Goal: Task Accomplishment & Management: Use online tool/utility

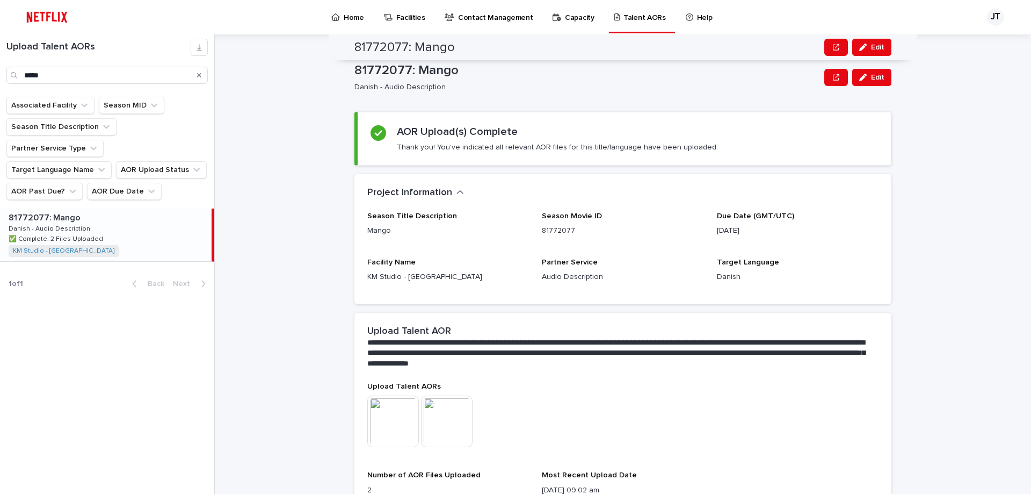
scroll to position [113, 0]
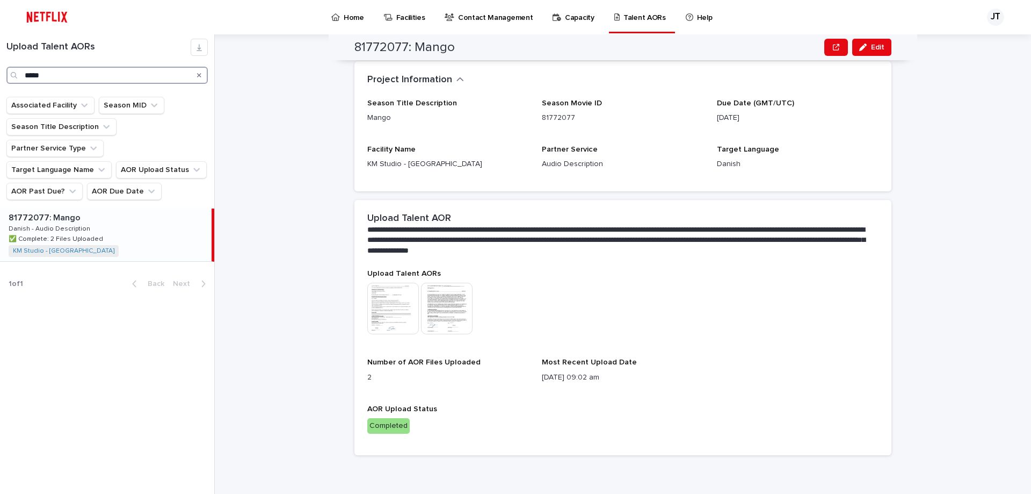
drag, startPoint x: 67, startPoint y: 74, endPoint x: 11, endPoint y: 73, distance: 55.9
click at [11, 73] on div "*****" at bounding box center [106, 75] width 201 height 17
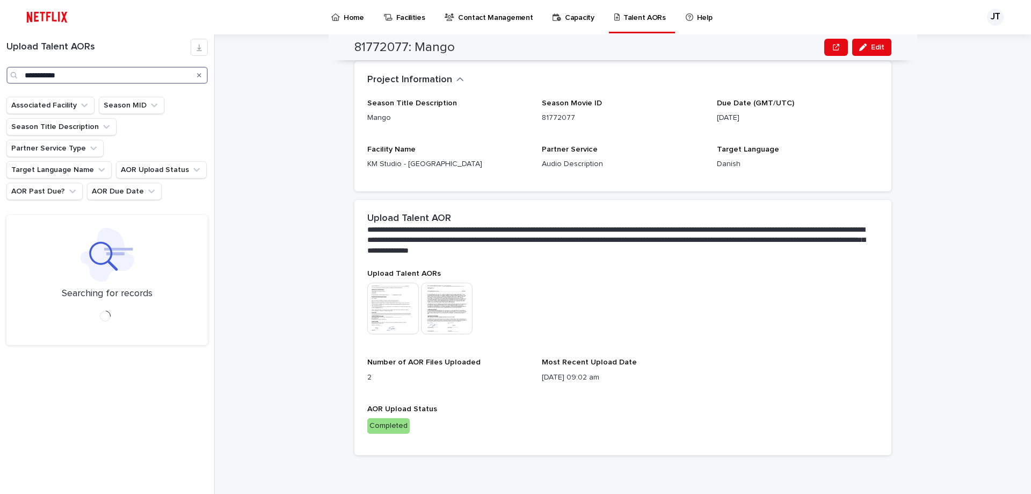
type input "**********"
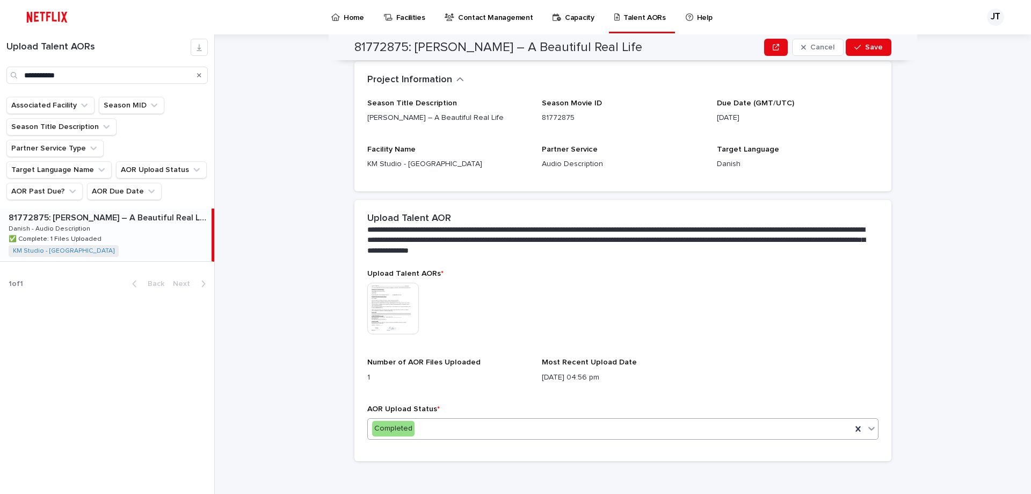
click at [869, 429] on icon at bounding box center [871, 428] width 11 height 11
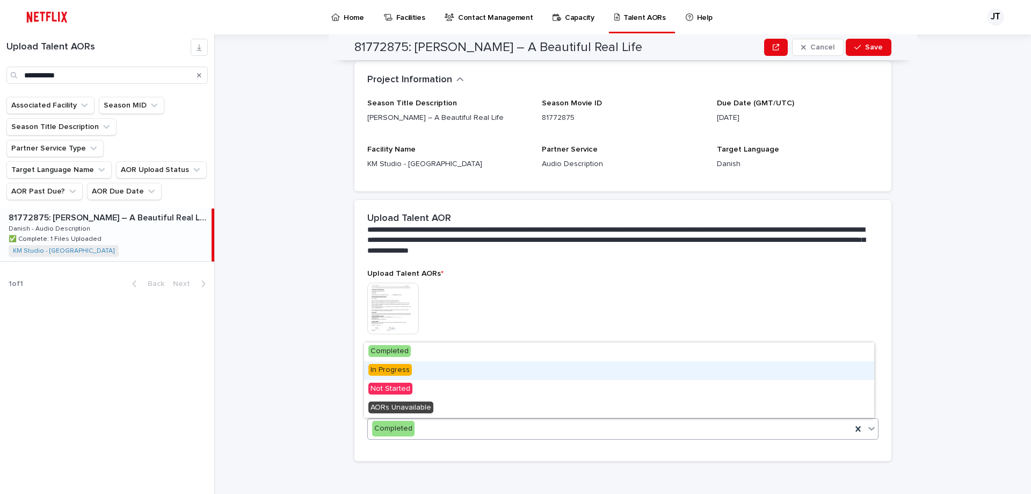
click at [407, 373] on span "In Progress" at bounding box center [389, 370] width 43 height 12
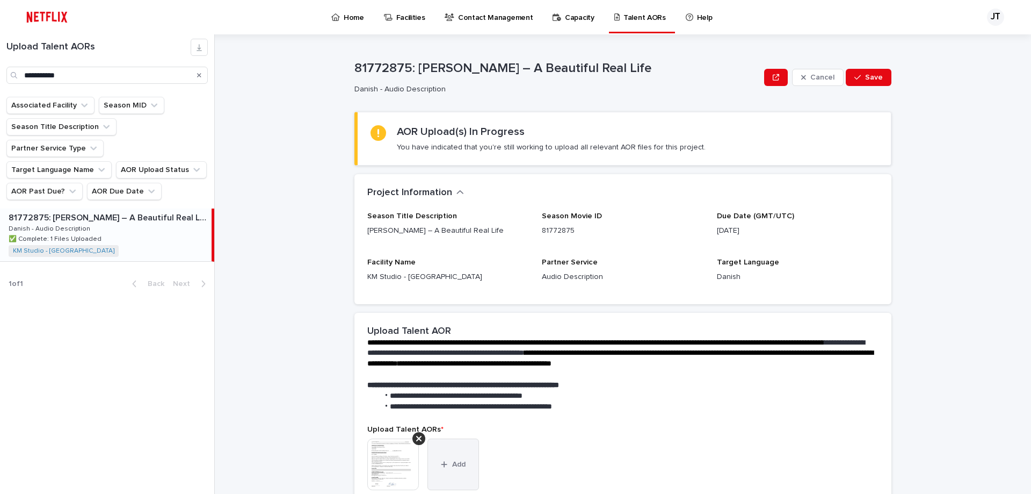
click at [441, 465] on icon "button" at bounding box center [444, 464] width 6 height 6
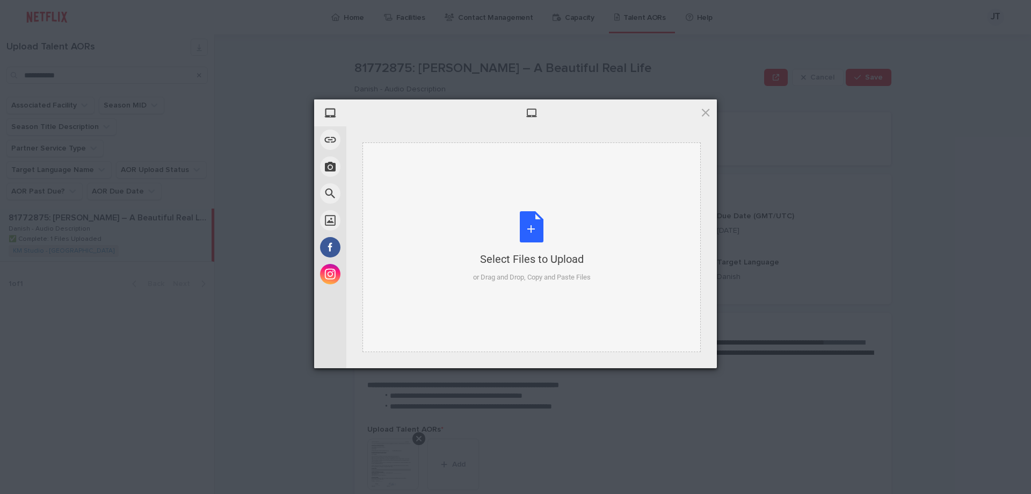
click at [529, 233] on div "Select Files to Upload or Drag and Drop, Copy and Paste Files" at bounding box center [532, 246] width 118 height 71
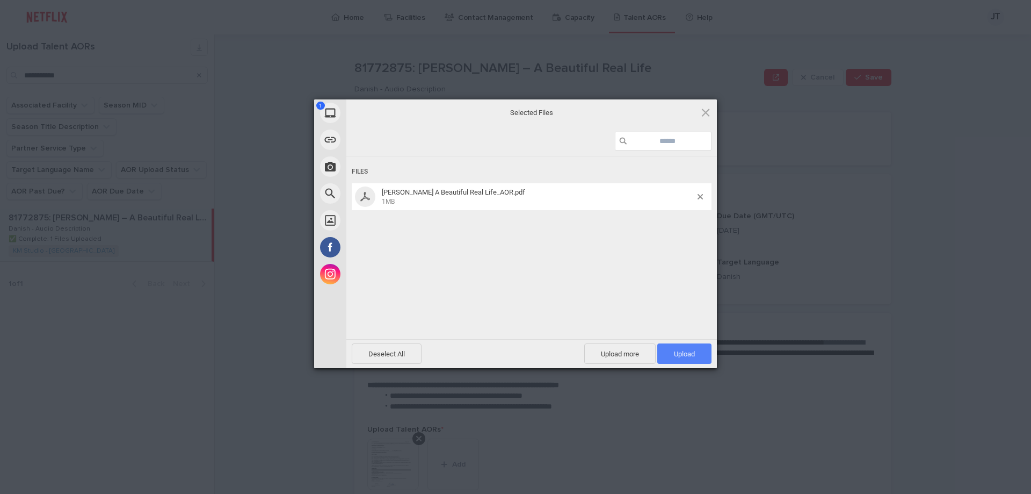
click at [681, 353] on span "Upload 1" at bounding box center [684, 354] width 21 height 8
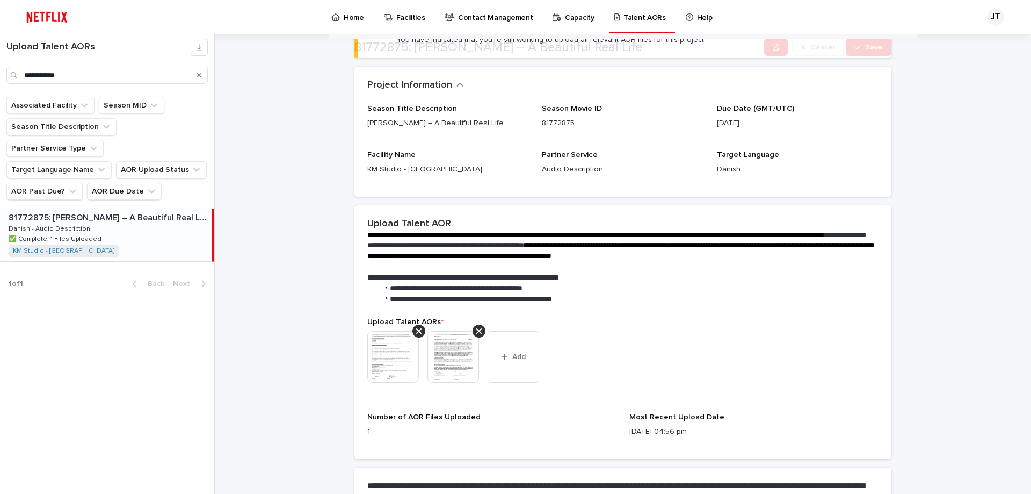
scroll to position [215, 0]
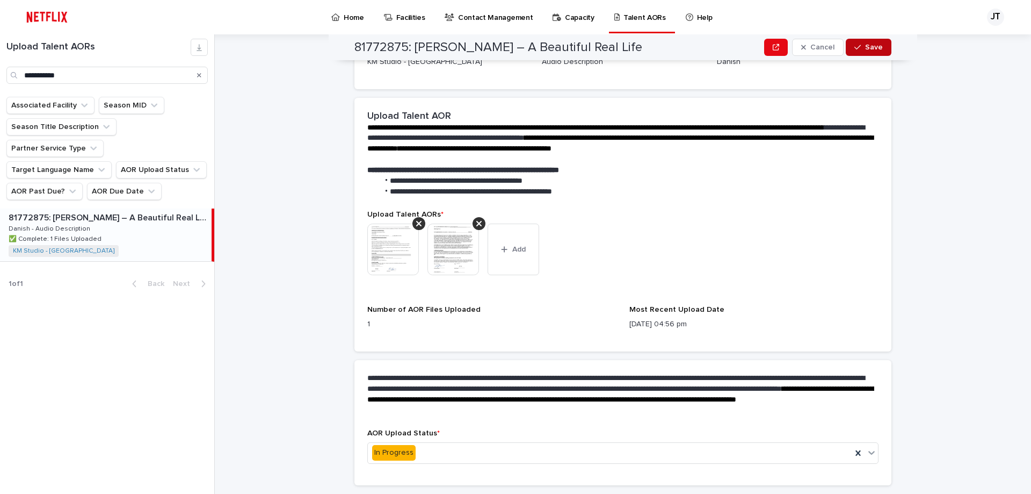
click at [872, 47] on span "Save" at bounding box center [874, 47] width 18 height 8
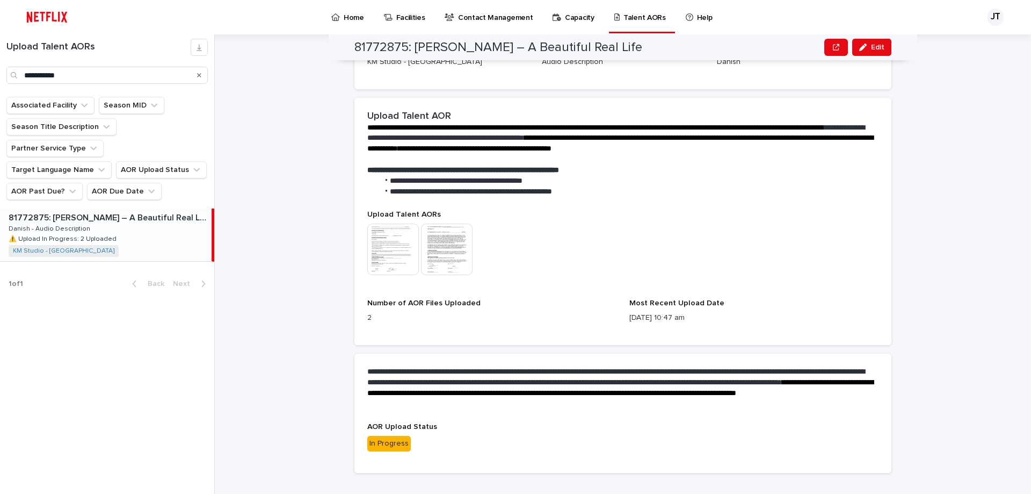
scroll to position [233, 0]
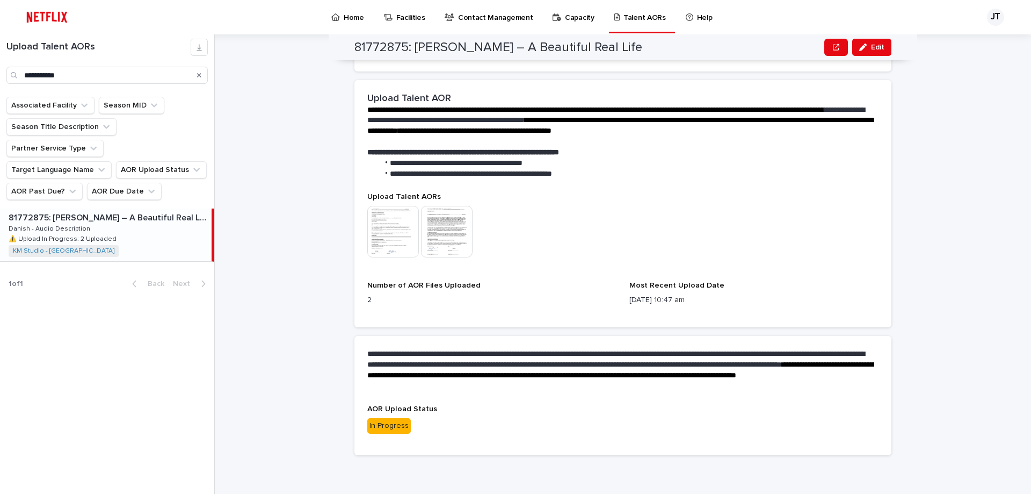
click at [387, 427] on div "In Progress" at bounding box center [388, 426] width 43 height 16
click at [514, 418] on p "In Progress" at bounding box center [622, 426] width 511 height 16
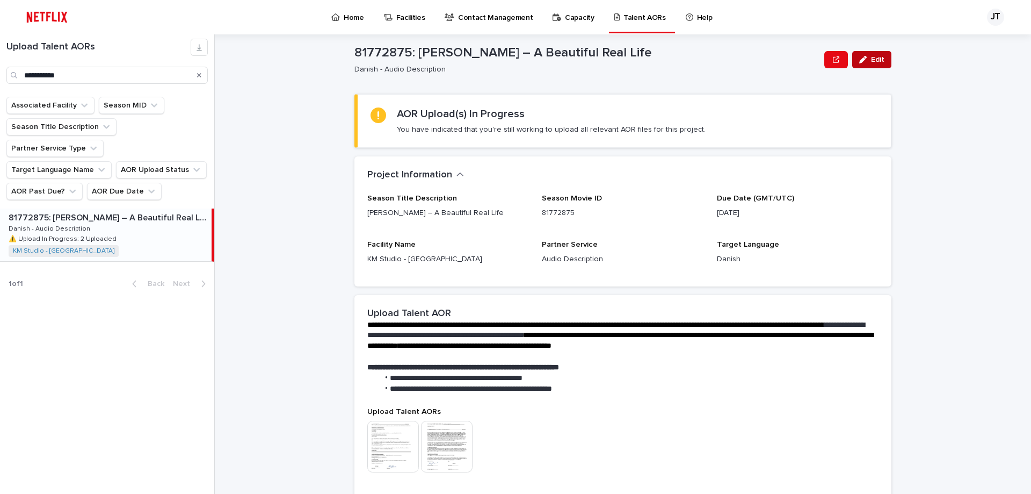
click at [872, 60] on span "Edit" at bounding box center [877, 60] width 13 height 8
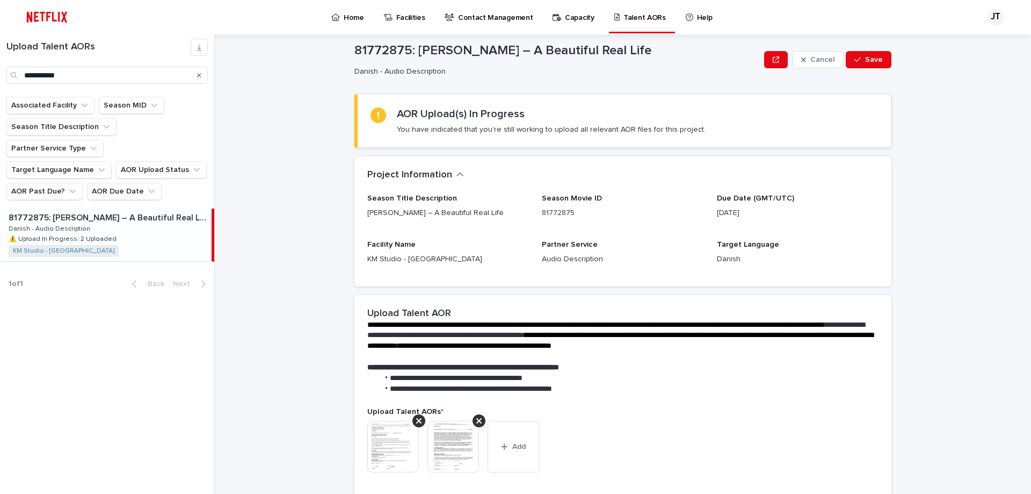
scroll to position [233, 0]
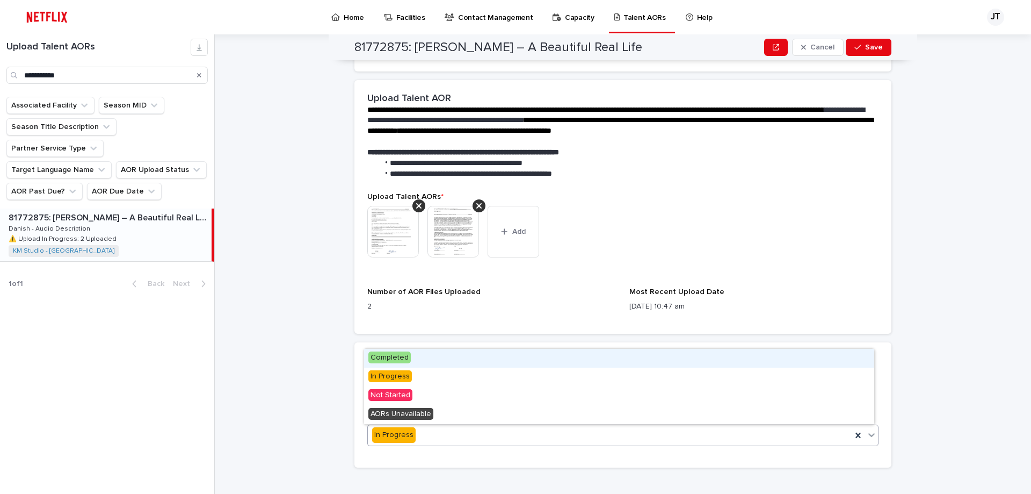
click at [866, 438] on icon at bounding box center [871, 434] width 11 height 11
click at [416, 362] on div "Completed" at bounding box center [619, 358] width 510 height 19
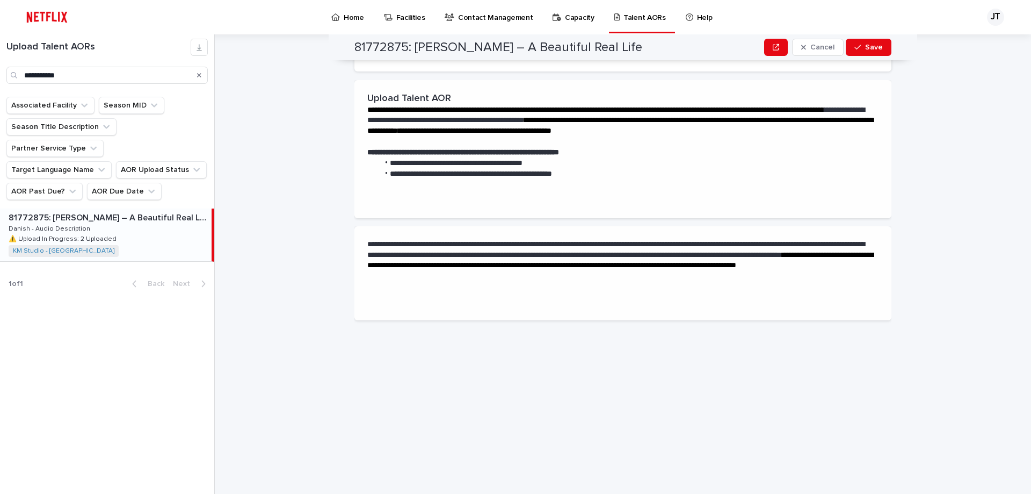
scroll to position [0, 0]
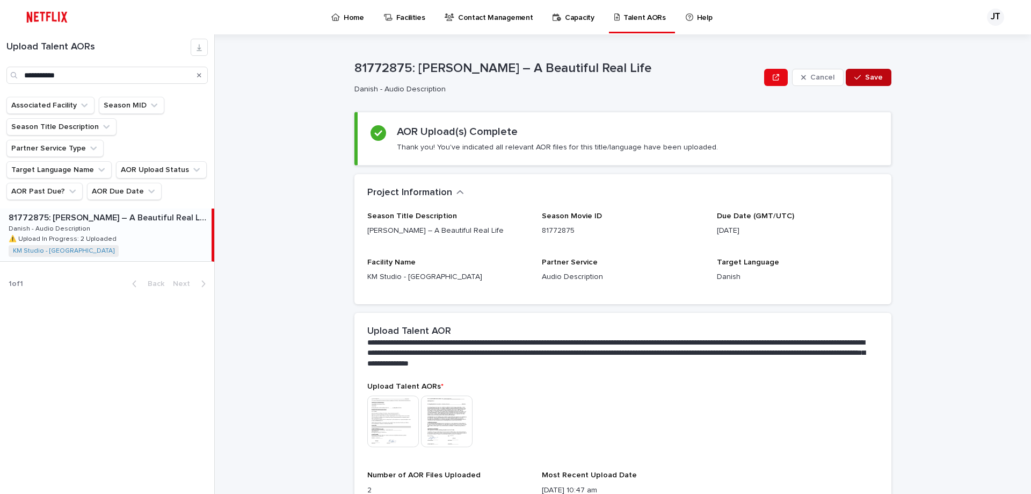
click at [865, 76] on span "Save" at bounding box center [874, 78] width 18 height 8
